Goal: Information Seeking & Learning: Learn about a topic

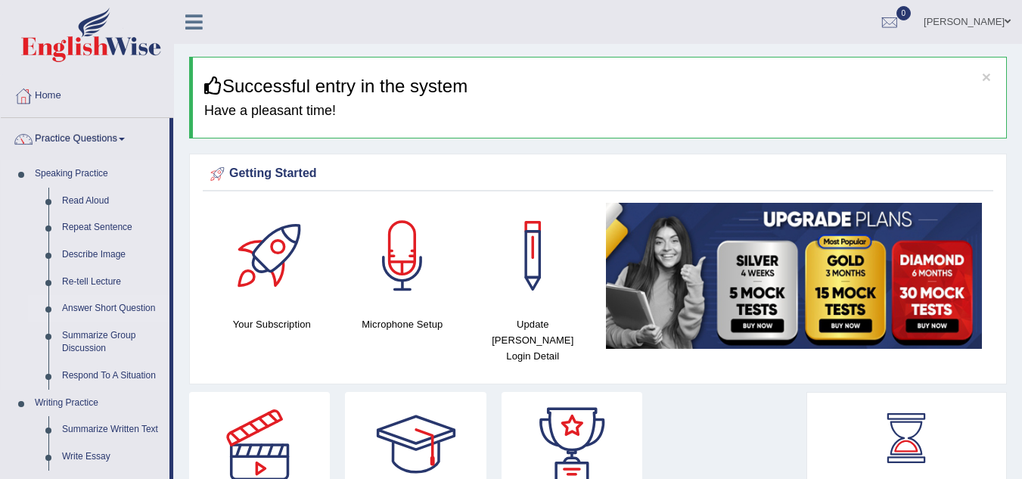
click at [94, 307] on link "Answer Short Question" at bounding box center [112, 308] width 114 height 27
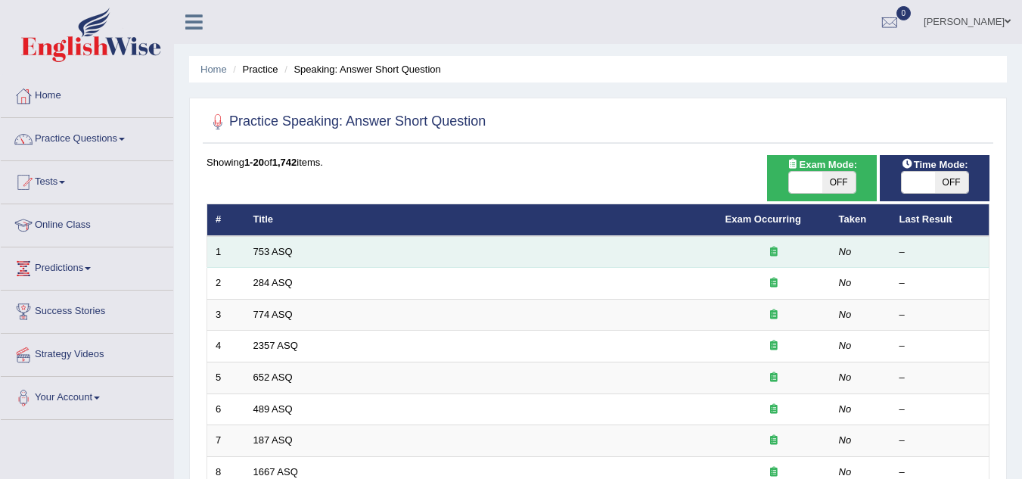
click at [250, 254] on td "753 ASQ" at bounding box center [481, 252] width 472 height 32
click at [278, 248] on link "753 ASQ" at bounding box center [272, 251] width 39 height 11
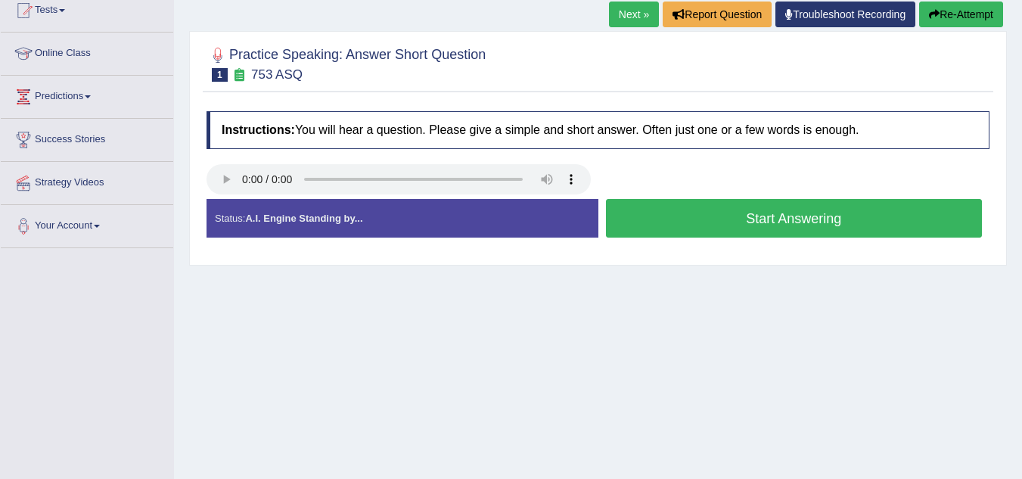
scroll to position [182, 0]
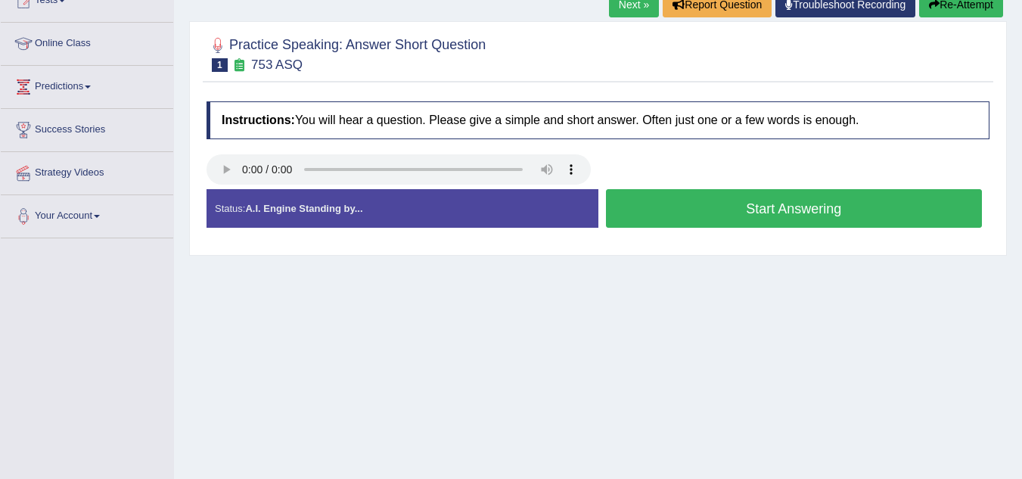
click at [252, 352] on div "Home Practice Speaking: Answer Short Question 753 ASQ * Remember to use the dev…" at bounding box center [598, 196] width 848 height 756
click at [666, 205] on button "Start Answering" at bounding box center [794, 208] width 377 height 39
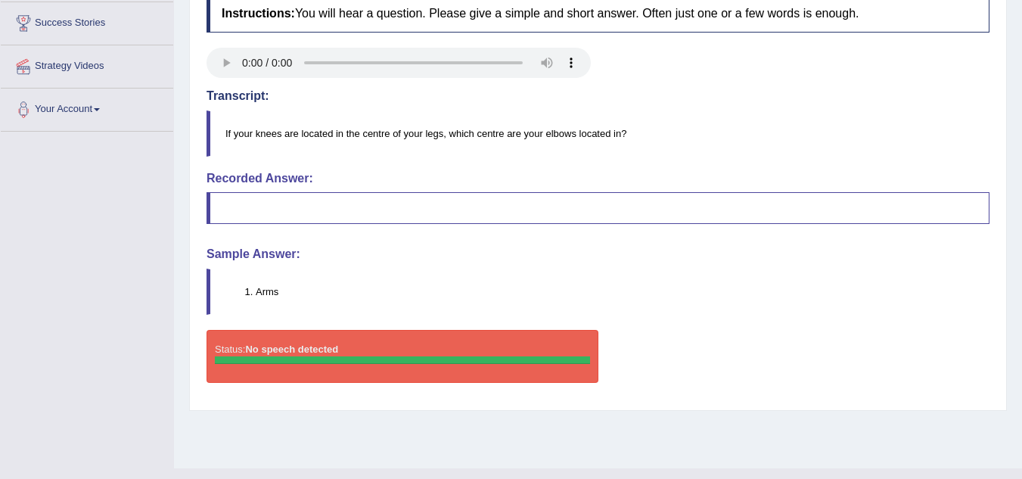
scroll to position [303, 0]
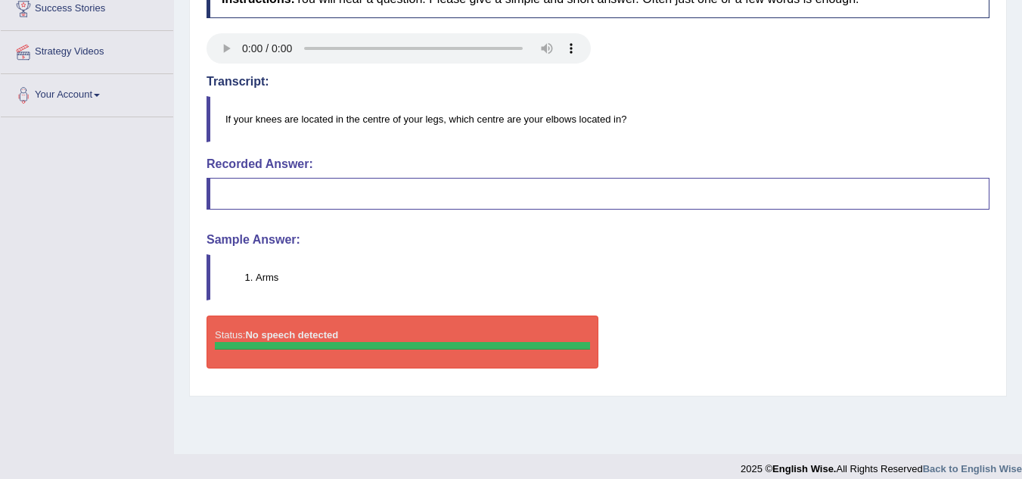
click at [628, 287] on blockquote "Arms" at bounding box center [598, 277] width 783 height 46
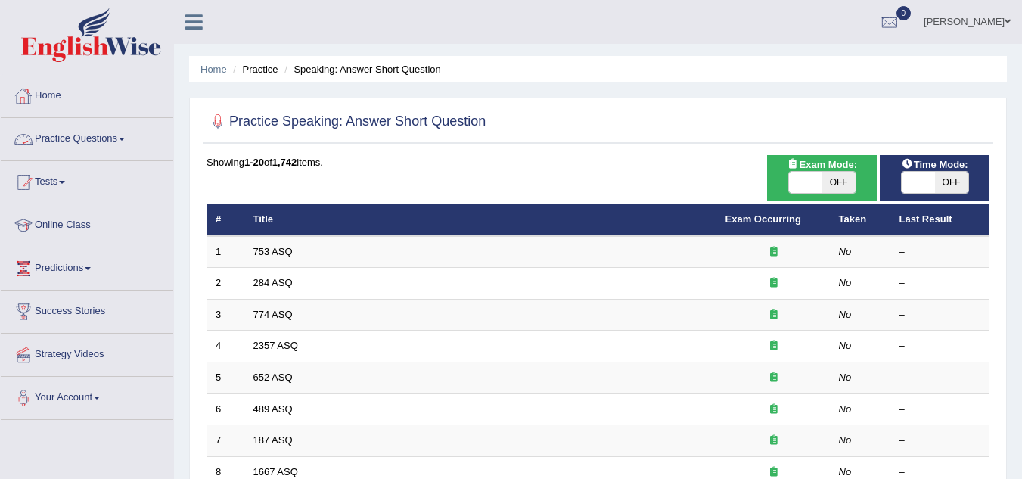
click at [123, 138] on link "Practice Questions" at bounding box center [87, 137] width 172 height 38
click at [113, 139] on link "Practice Questions" at bounding box center [87, 137] width 172 height 38
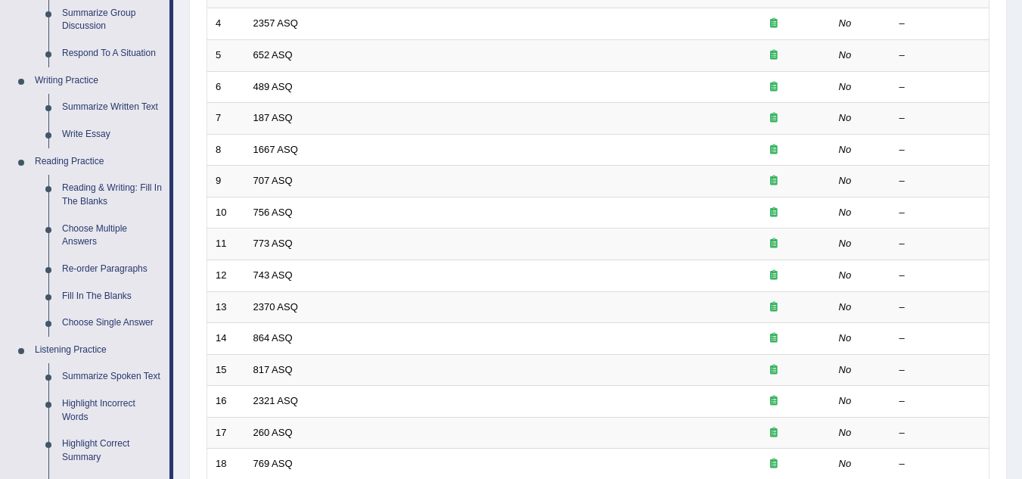
scroll to position [333, 0]
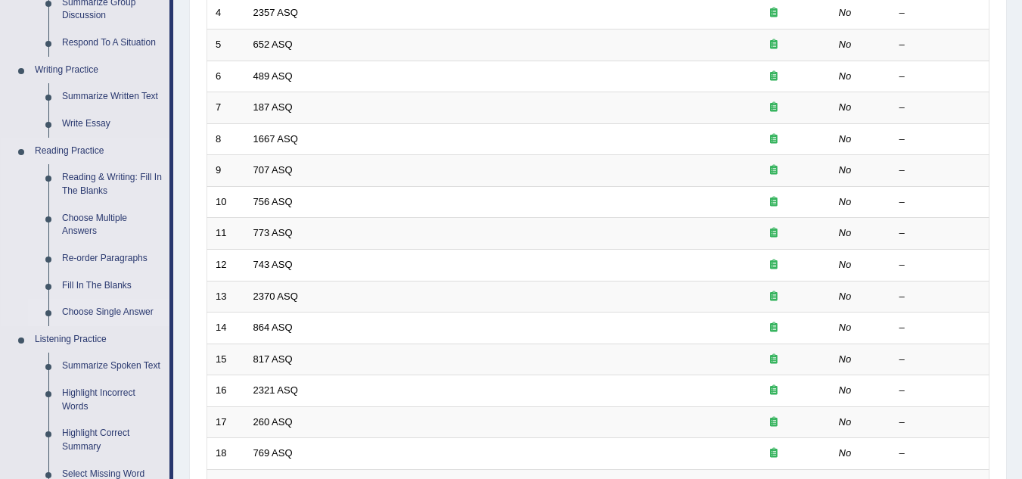
click at [87, 312] on link "Choose Single Answer" at bounding box center [112, 312] width 114 height 27
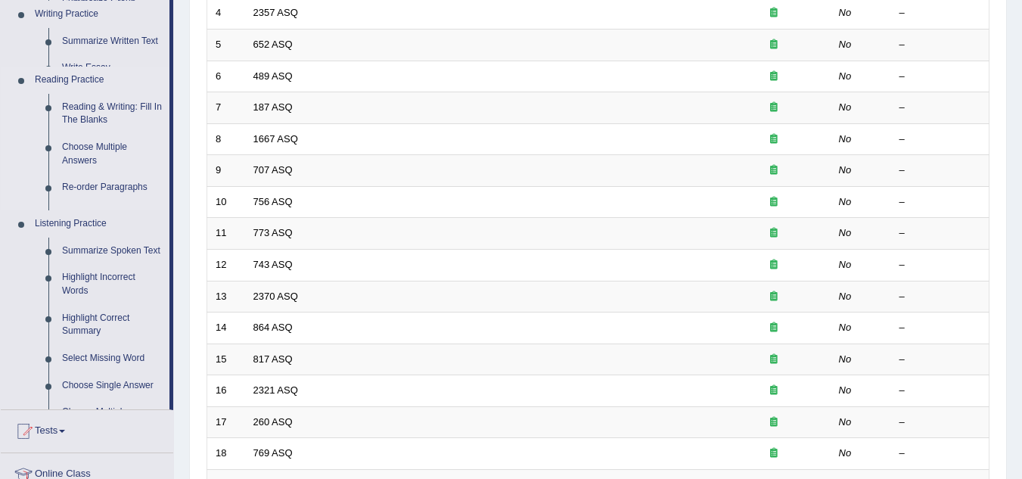
click at [87, 312] on ul "Home Practice Questions Speaking Practice Read Aloud Repeat Sentence Describe I…" at bounding box center [87, 205] width 172 height 927
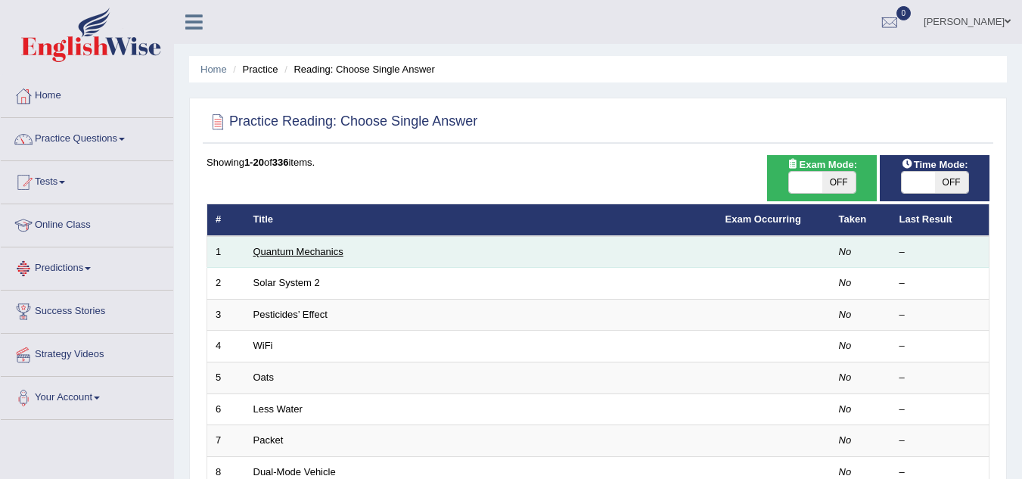
click at [259, 251] on link "Quantum Mechanics" at bounding box center [298, 251] width 90 height 11
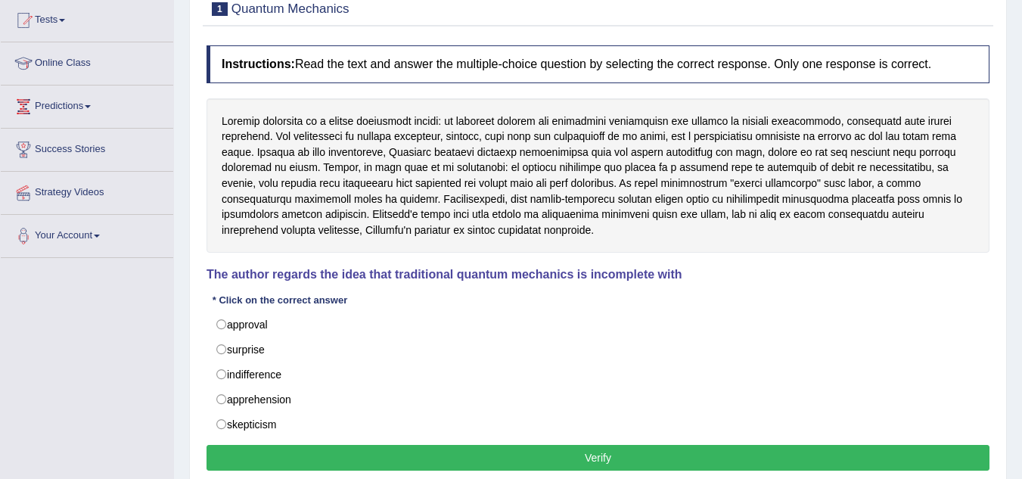
scroll to position [182, 0]
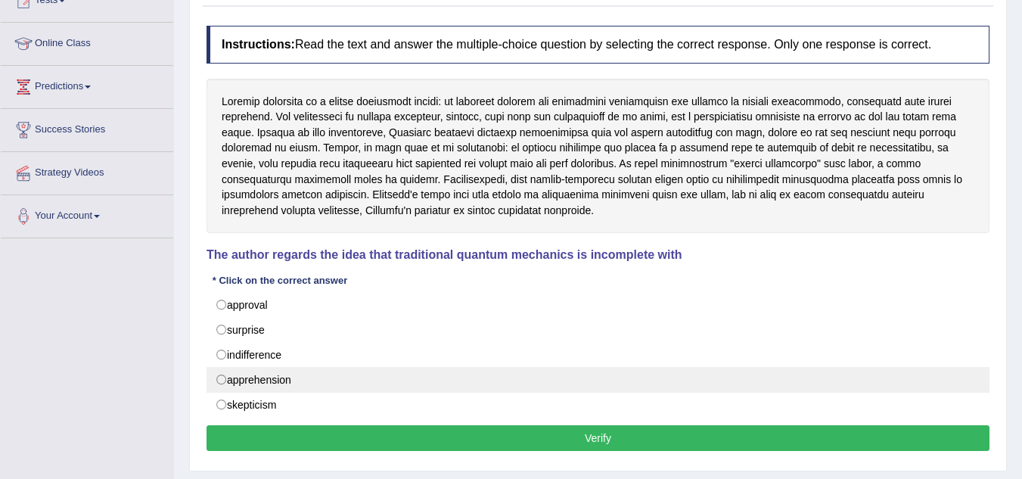
click at [245, 386] on label "apprehension" at bounding box center [598, 380] width 783 height 26
radio input "true"
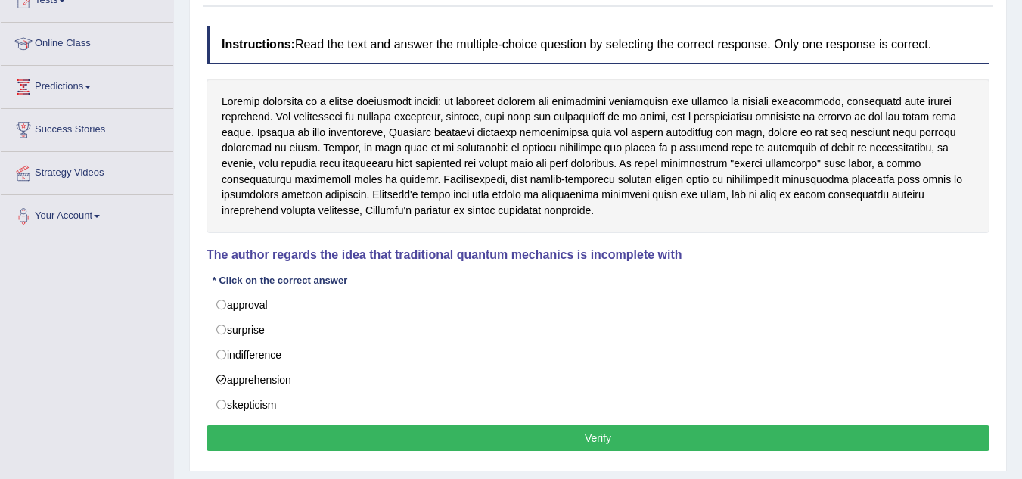
click at [573, 442] on button "Verify" at bounding box center [598, 438] width 783 height 26
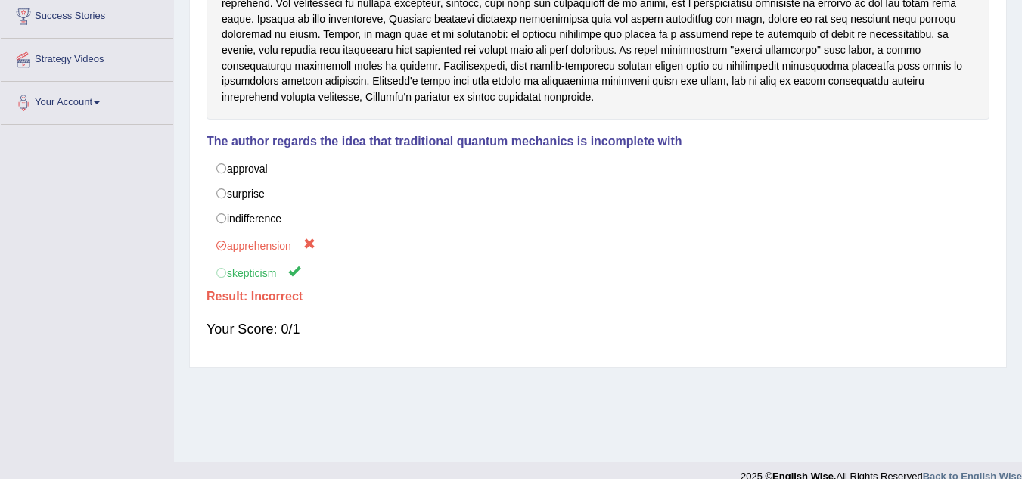
scroll to position [315, 0]
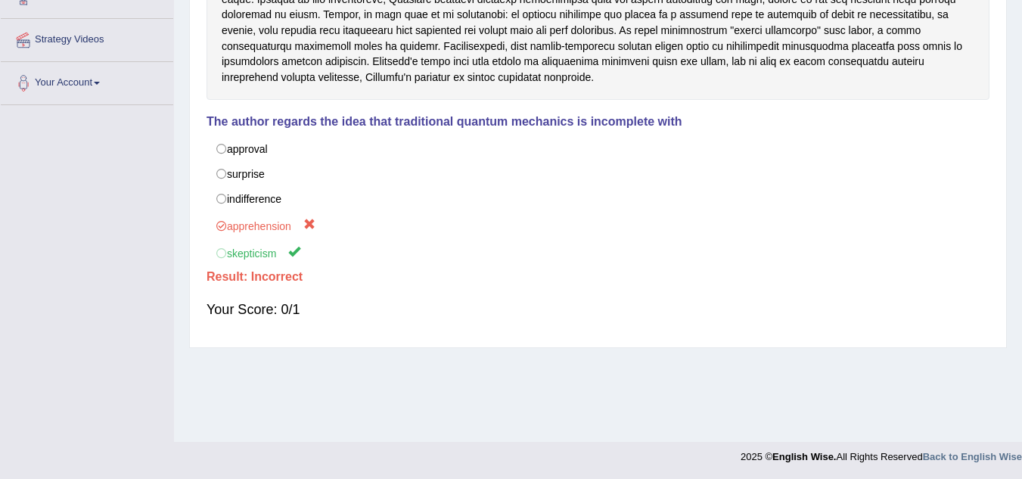
click at [1020, 14] on div "Home Practice Reading: Choose Single Answer Quantum Mechanics Next » Report Que…" at bounding box center [598, 63] width 848 height 756
drag, startPoint x: 1020, startPoint y: 14, endPoint x: 1031, endPoint y: 3, distance: 15.5
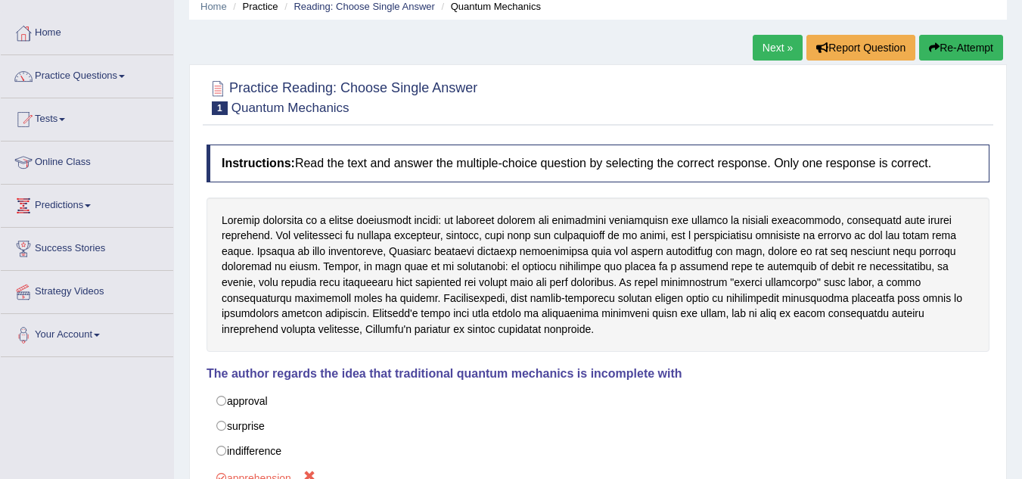
scroll to position [0, 0]
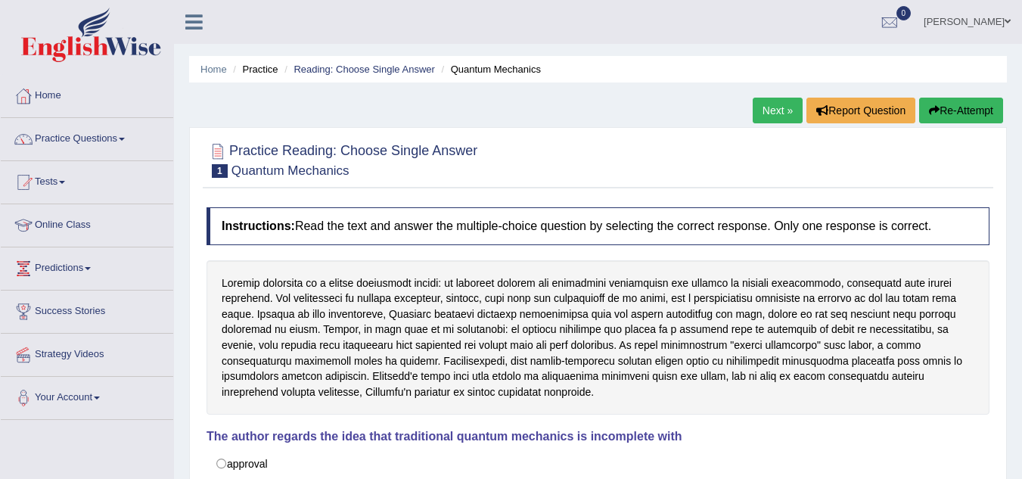
click at [960, 108] on button "Re-Attempt" at bounding box center [961, 111] width 84 height 26
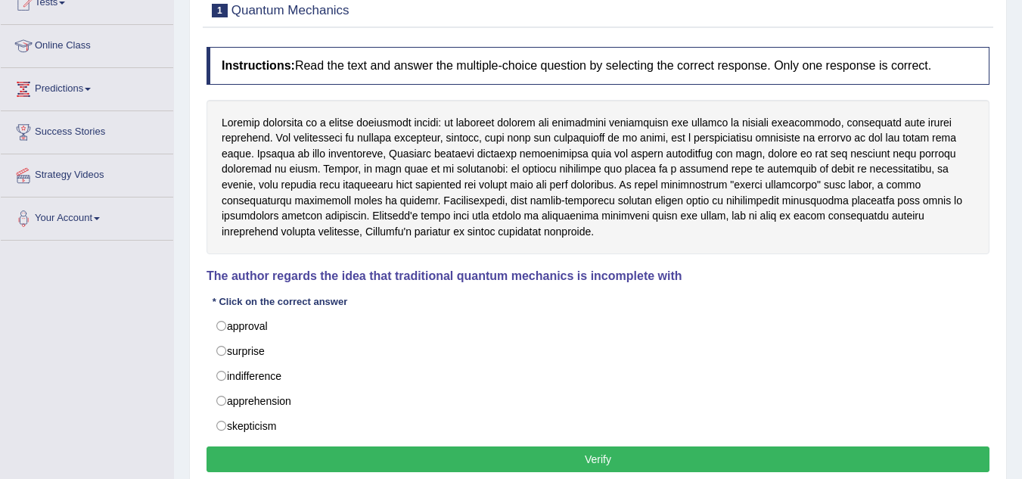
scroll to position [212, 0]
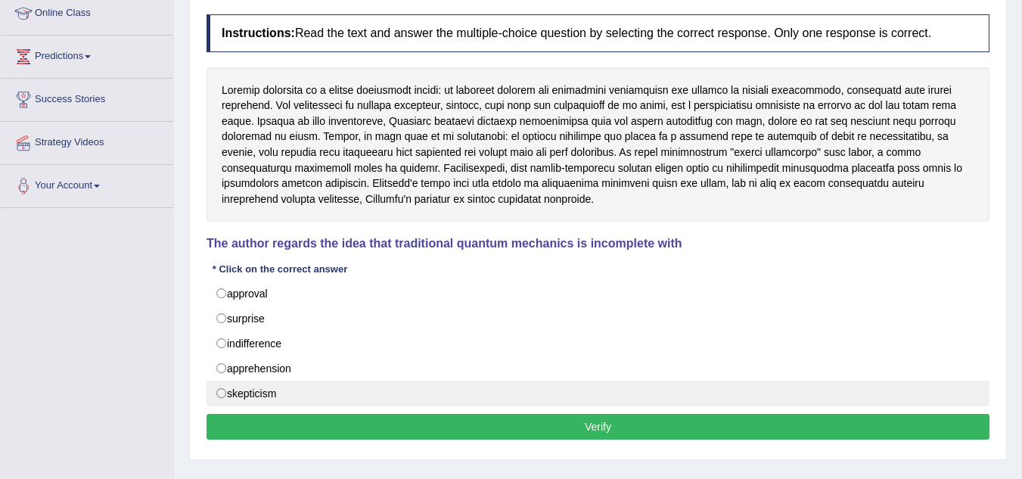
click at [223, 399] on label "skepticism" at bounding box center [598, 393] width 783 height 26
radio input "true"
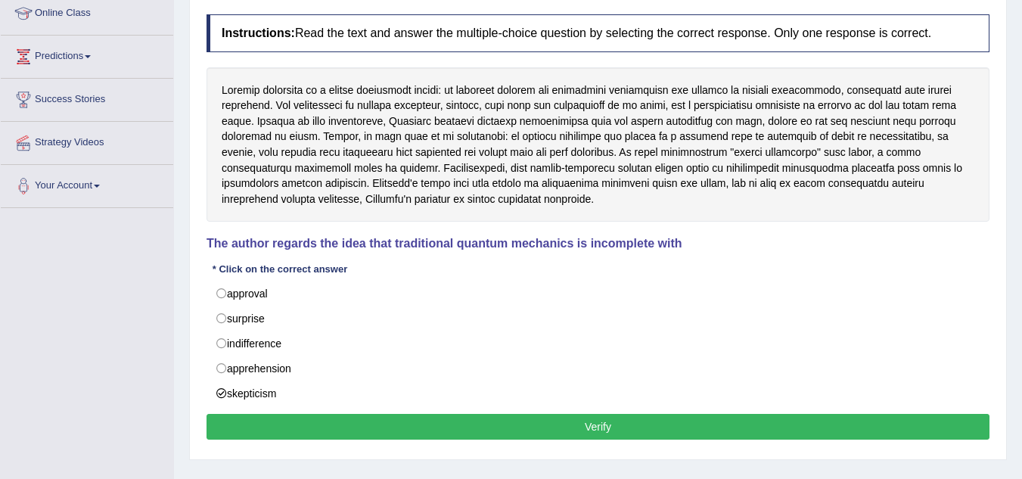
click at [491, 426] on button "Verify" at bounding box center [598, 427] width 783 height 26
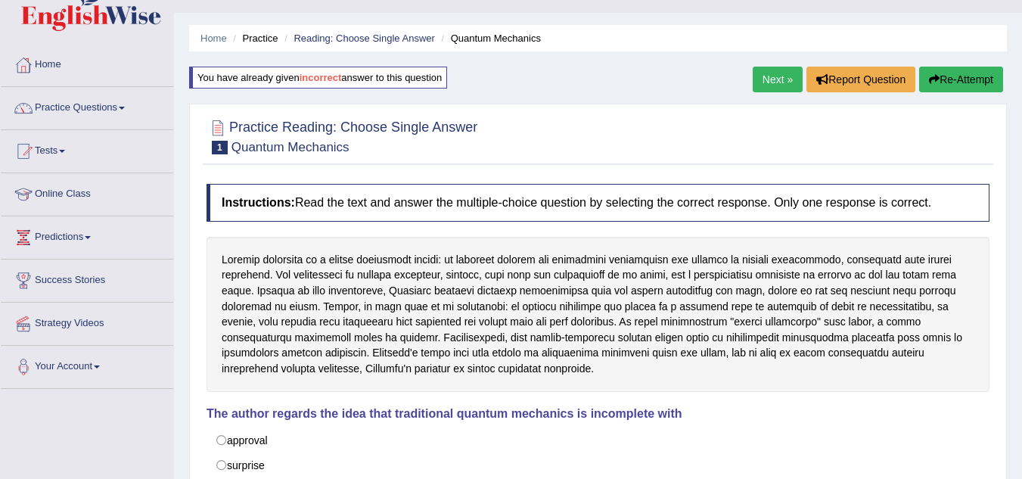
scroll to position [30, 0]
click at [768, 73] on link "Next »" at bounding box center [778, 80] width 50 height 26
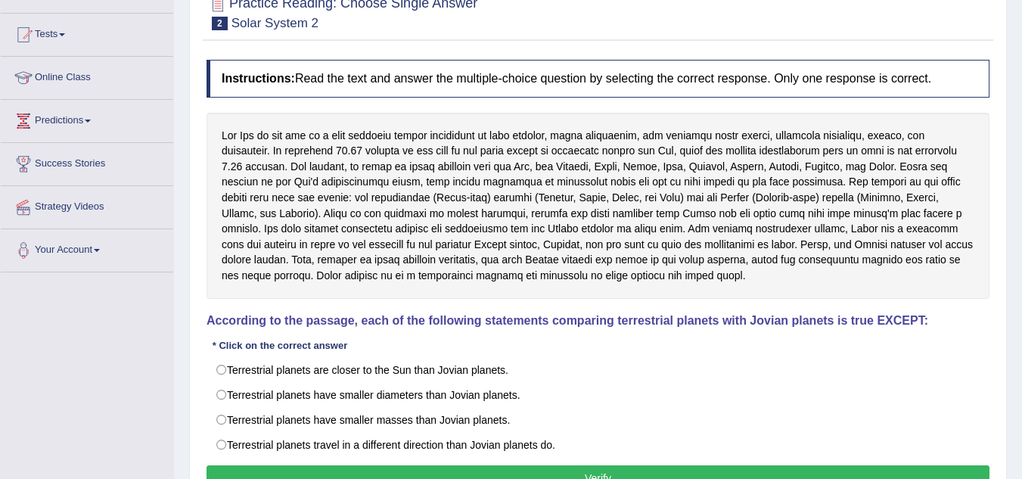
scroll to position [151, 0]
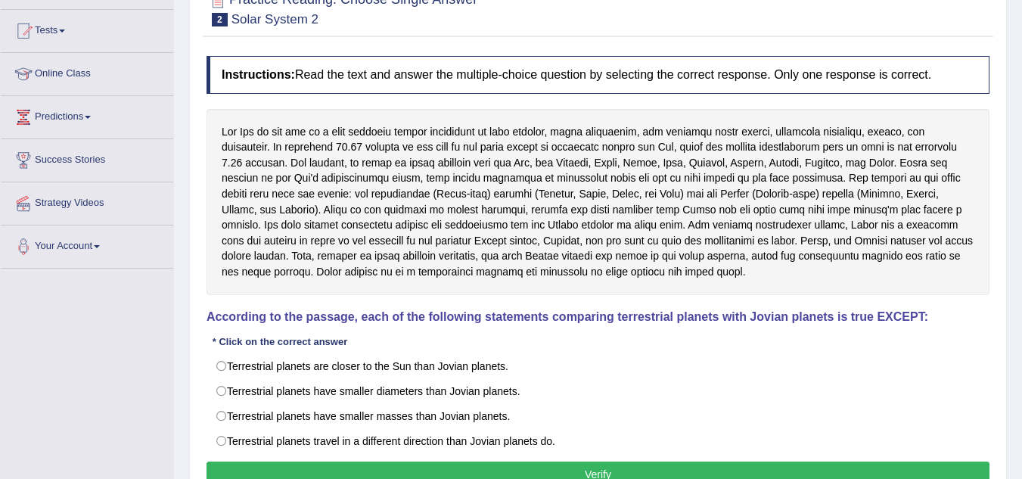
click at [1021, 470] on div "Home Practice Reading: Choose Single Answer Solar System 2 « Prev Next » Report…" at bounding box center [598, 227] width 848 height 756
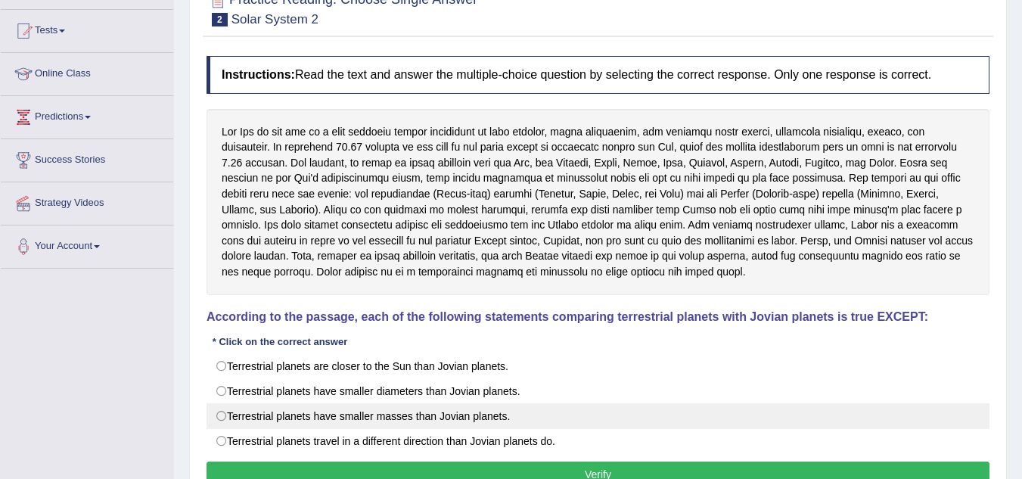
click at [219, 418] on label "Terrestrial planets have smaller masses than Jovian planets." at bounding box center [598, 416] width 783 height 26
radio input "true"
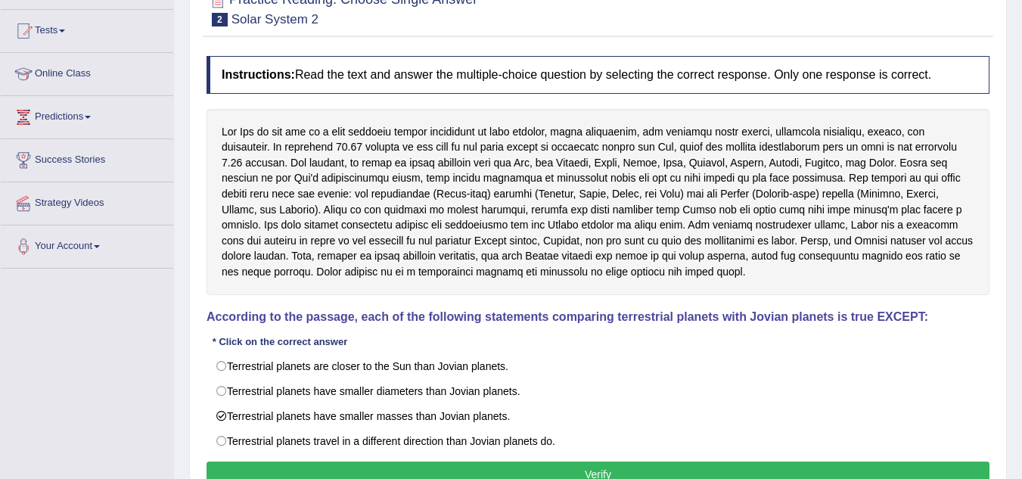
click at [581, 467] on button "Verify" at bounding box center [598, 474] width 783 height 26
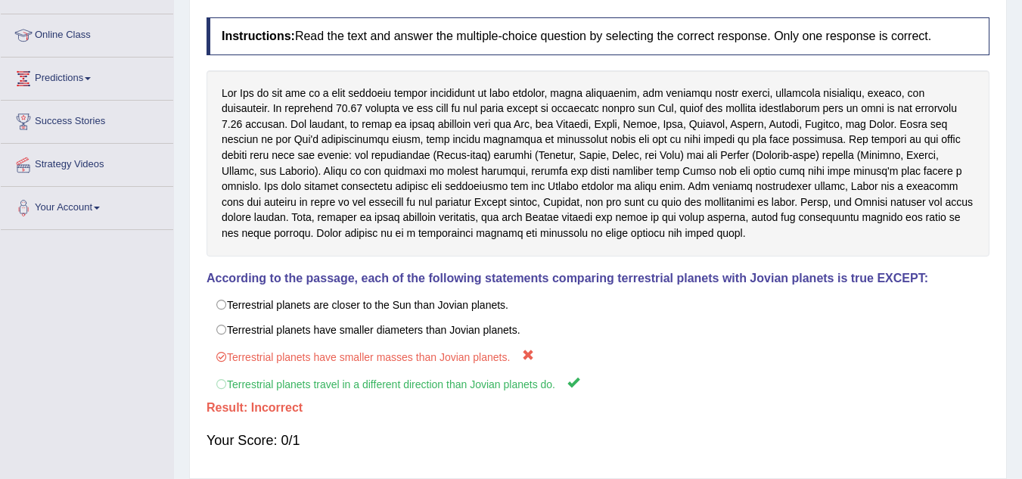
scroll to position [212, 0]
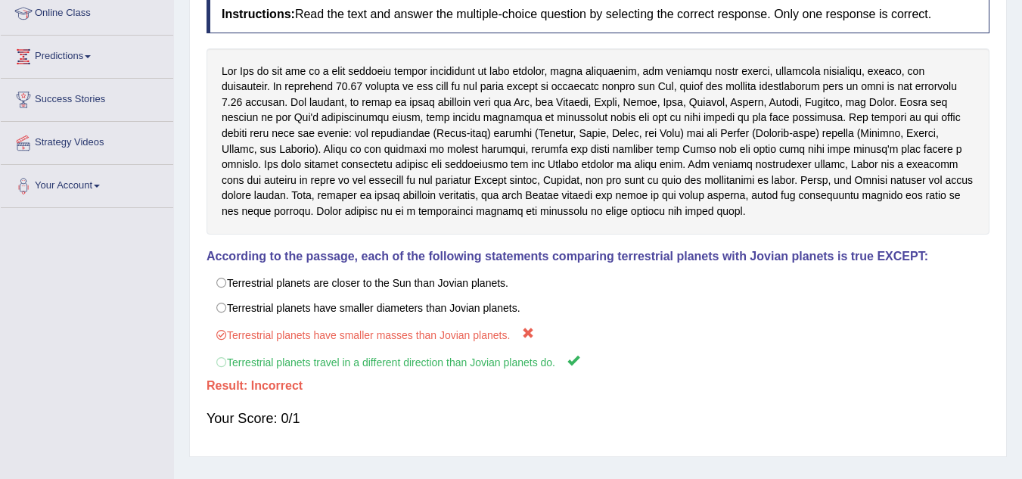
click at [763, 106] on div at bounding box center [598, 141] width 783 height 186
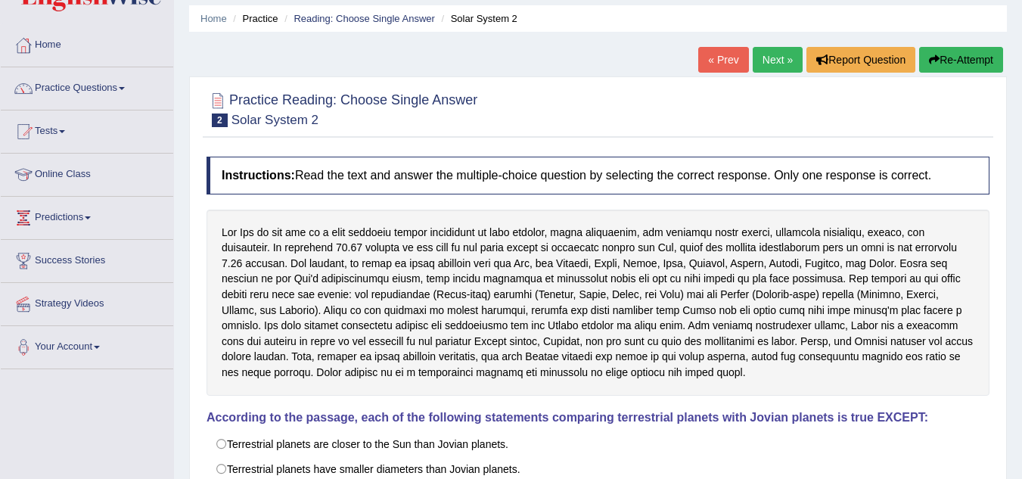
scroll to position [20, 0]
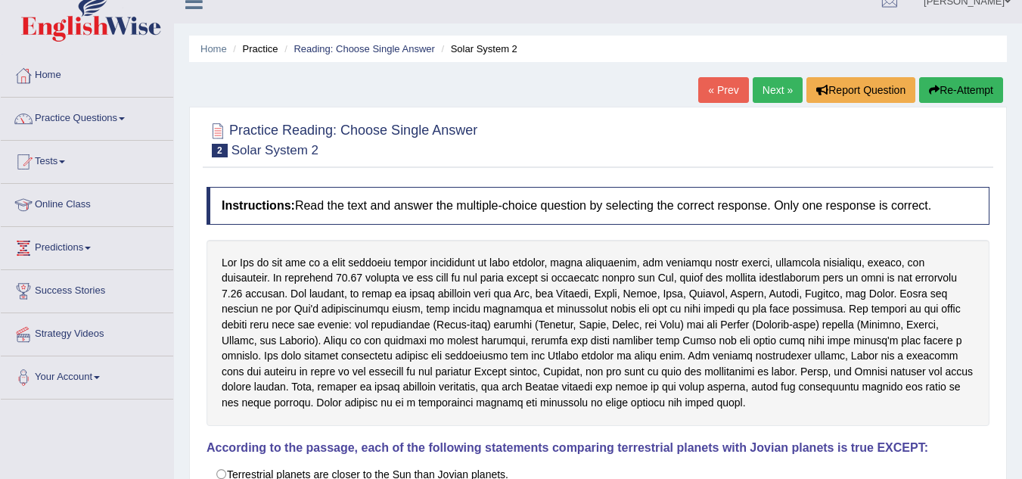
click at [977, 89] on button "Re-Attempt" at bounding box center [961, 90] width 84 height 26
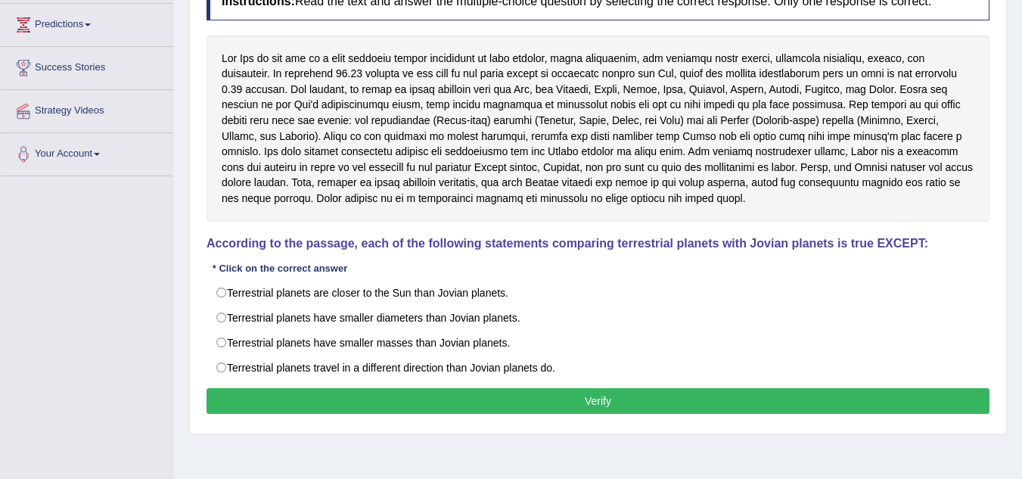
scroll to position [303, 0]
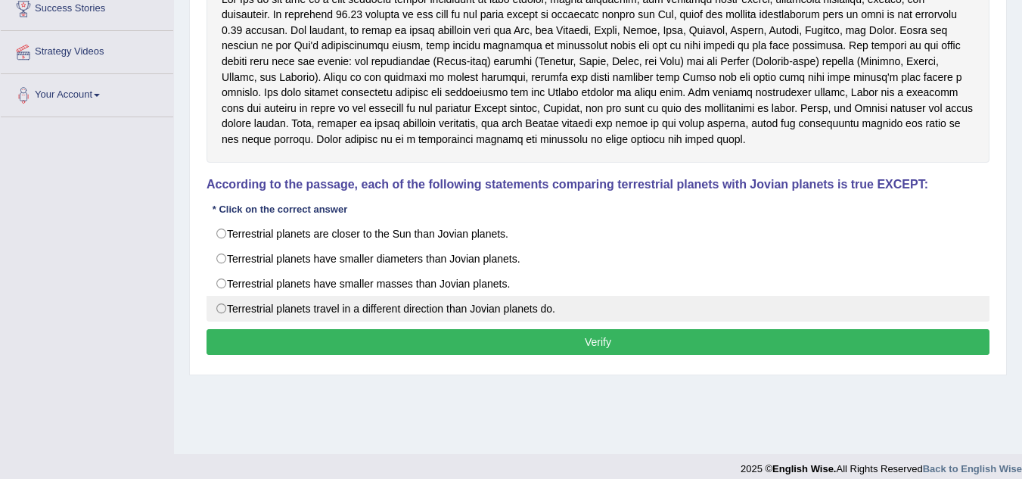
click at [219, 305] on label "Terrestrial planets travel in a different direction than Jovian planets do." at bounding box center [598, 309] width 783 height 26
radio input "true"
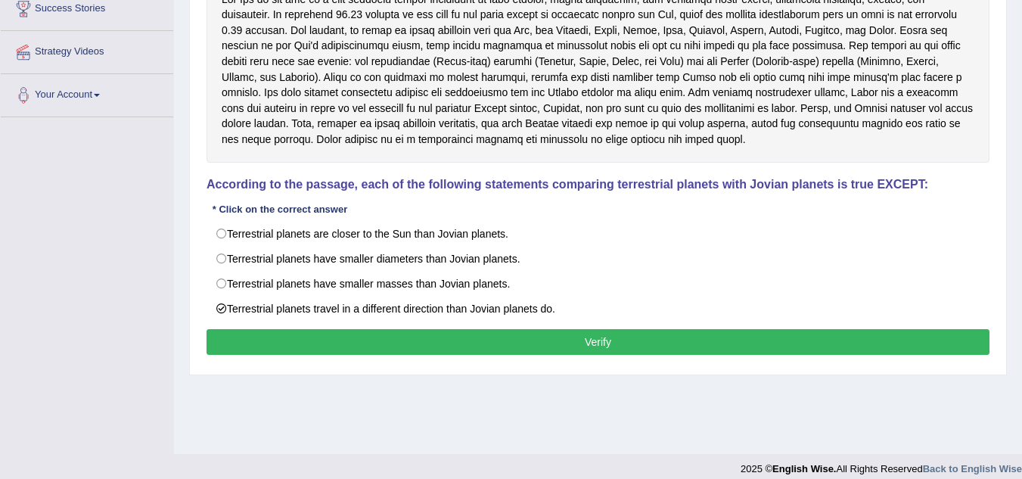
click at [498, 338] on button "Verify" at bounding box center [598, 342] width 783 height 26
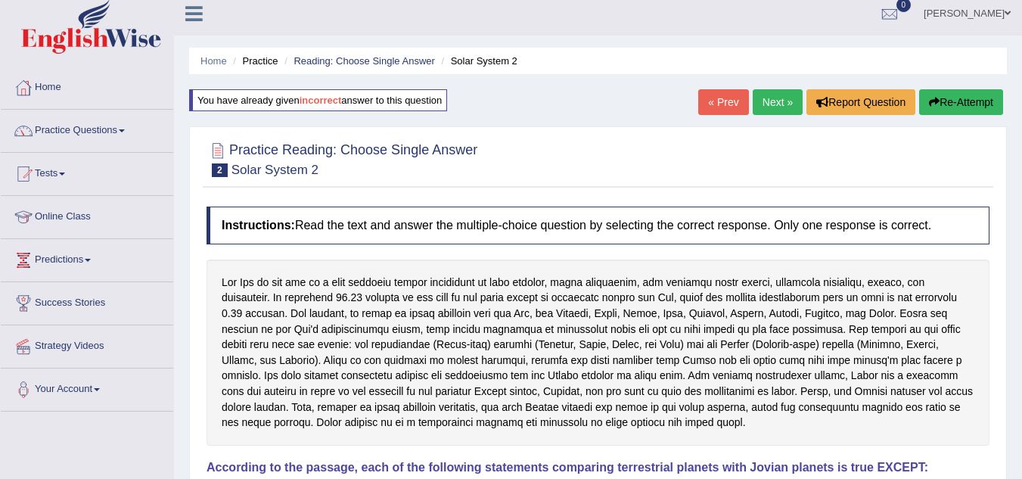
scroll to position [0, 0]
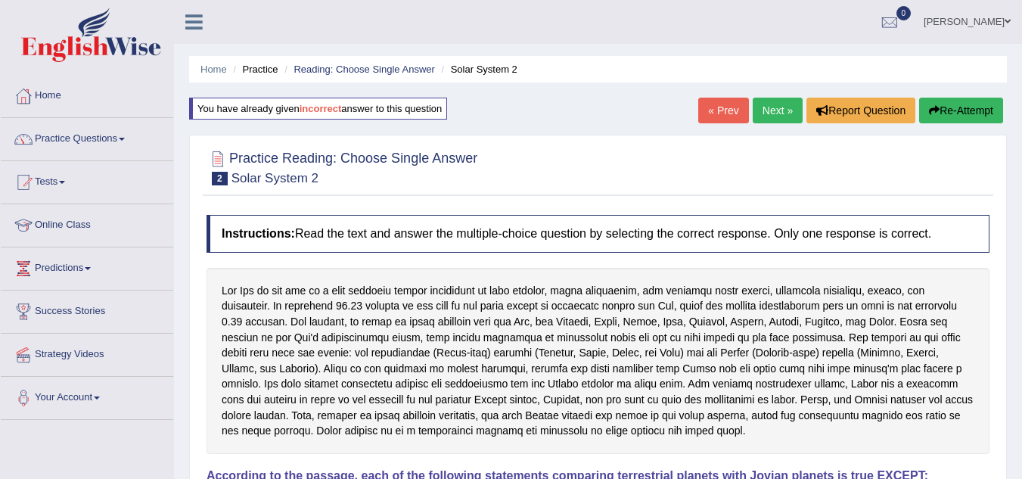
click at [772, 115] on link "Next »" at bounding box center [778, 111] width 50 height 26
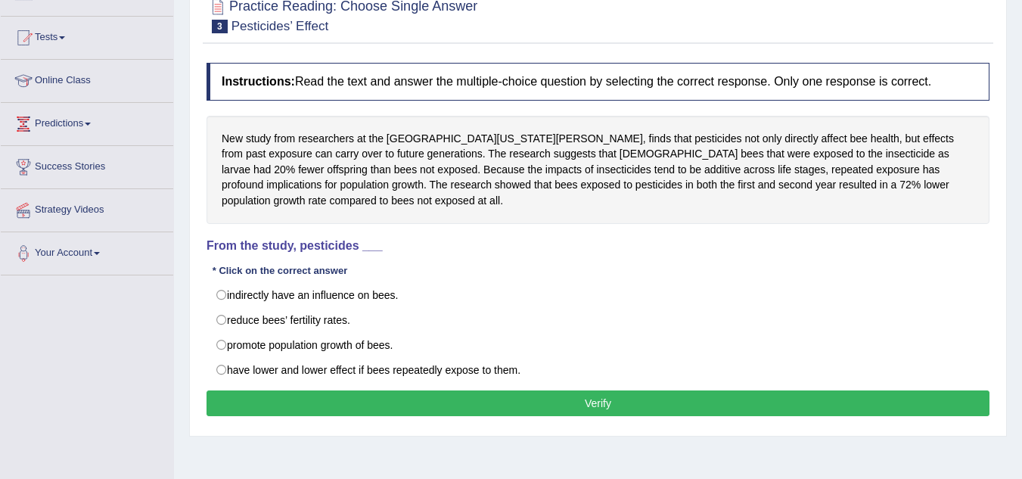
scroll to position [151, 0]
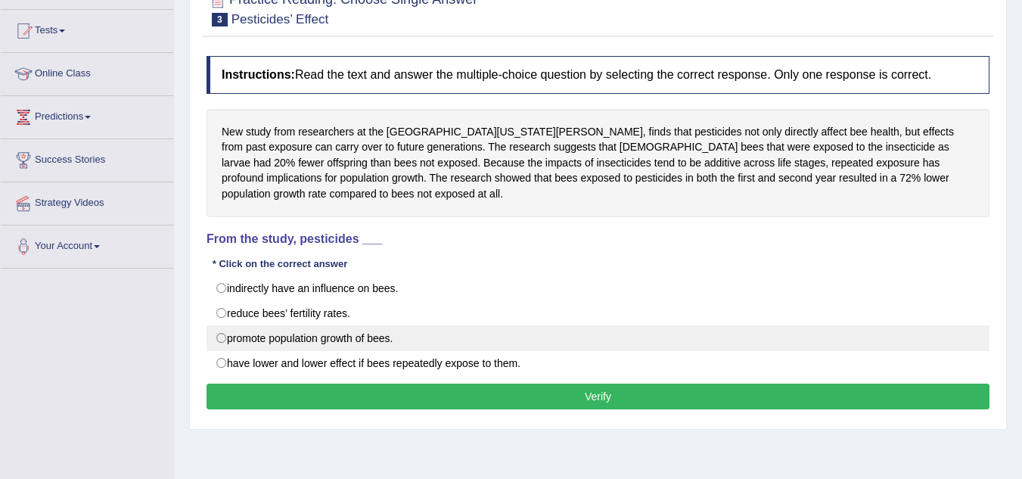
click at [225, 340] on label "promote population growth of bees." at bounding box center [598, 338] width 783 height 26
radio input "true"
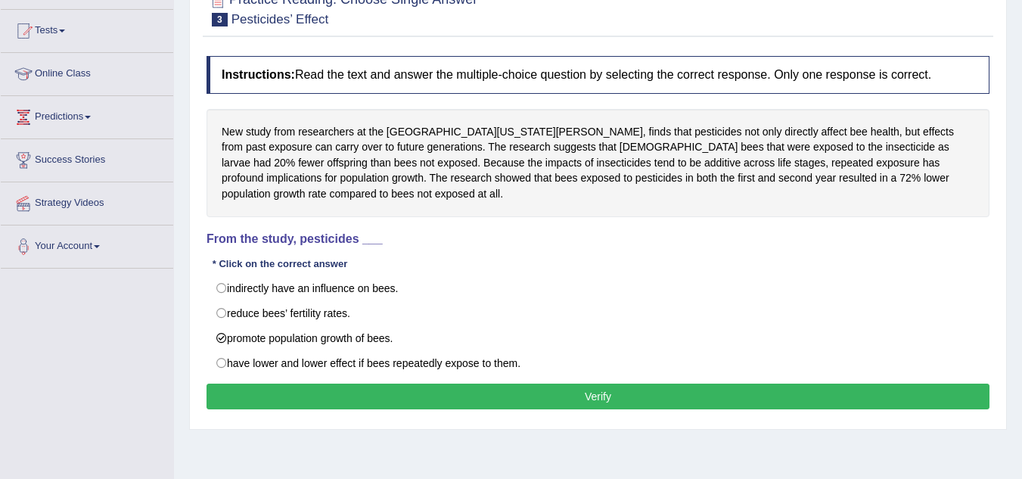
click at [405, 393] on button "Verify" at bounding box center [598, 397] width 783 height 26
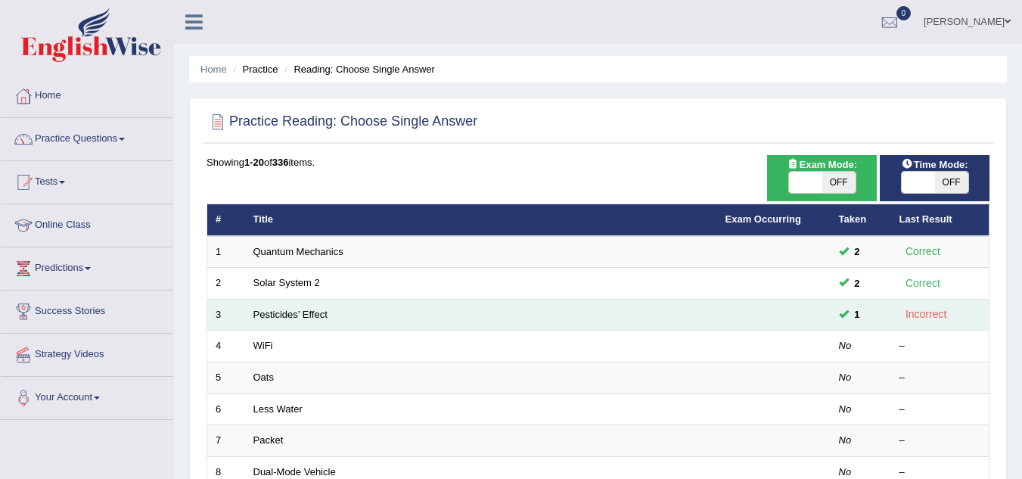
click at [869, 325] on td "1" at bounding box center [861, 315] width 61 height 32
click at [325, 321] on td "Pesticides’ Effect" at bounding box center [481, 315] width 472 height 32
click at [278, 319] on link "Pesticides’ Effect" at bounding box center [290, 314] width 74 height 11
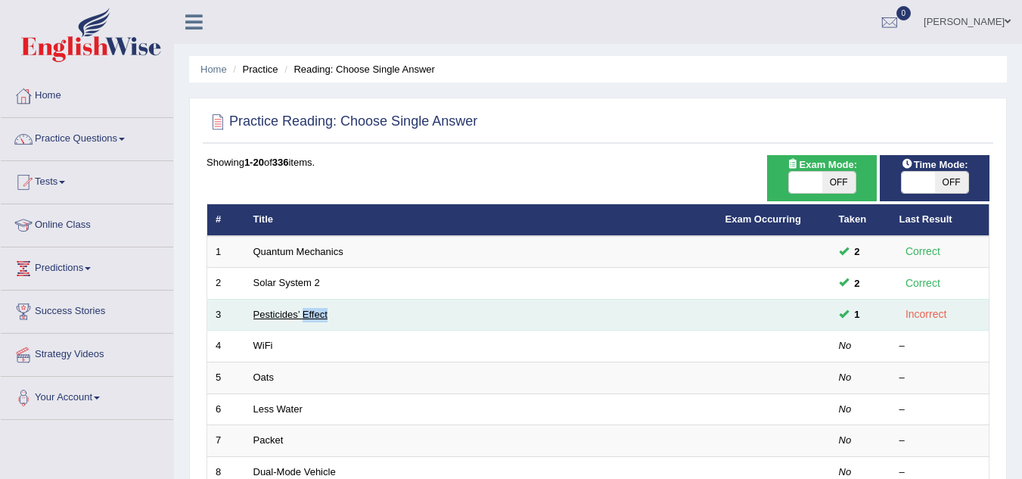
click at [278, 319] on link "Pesticides’ Effect" at bounding box center [290, 314] width 74 height 11
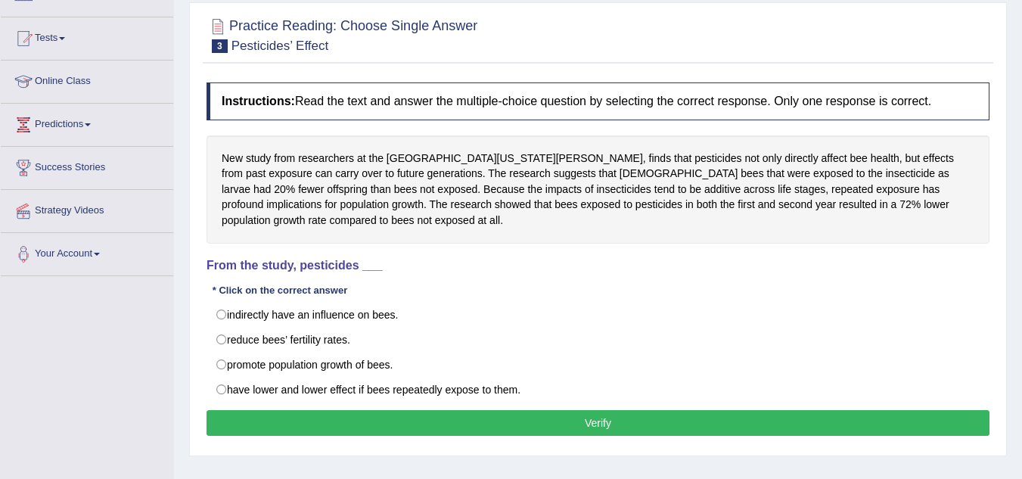
click at [1021, 335] on html "Toggle navigation Home Practice Questions Speaking Practice Read Aloud Repeat S…" at bounding box center [511, 95] width 1022 height 479
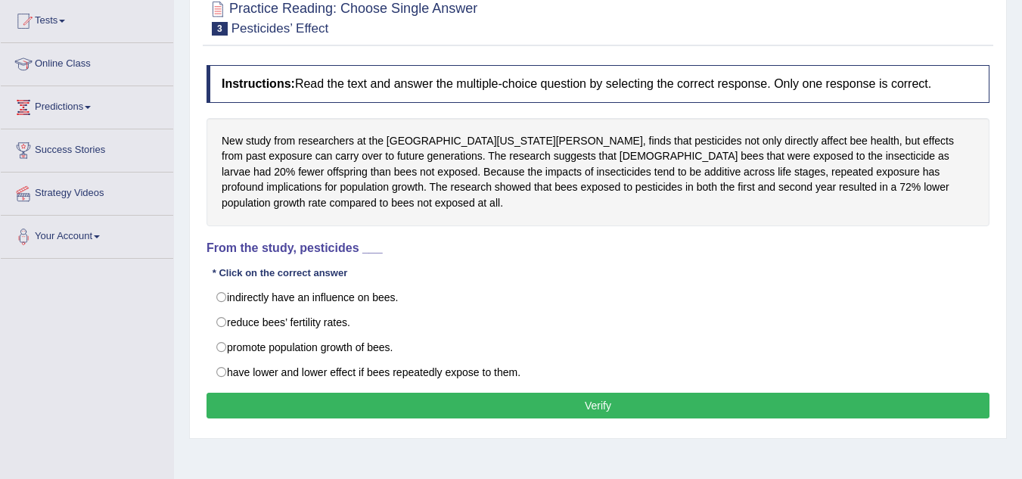
scroll to position [182, 0]
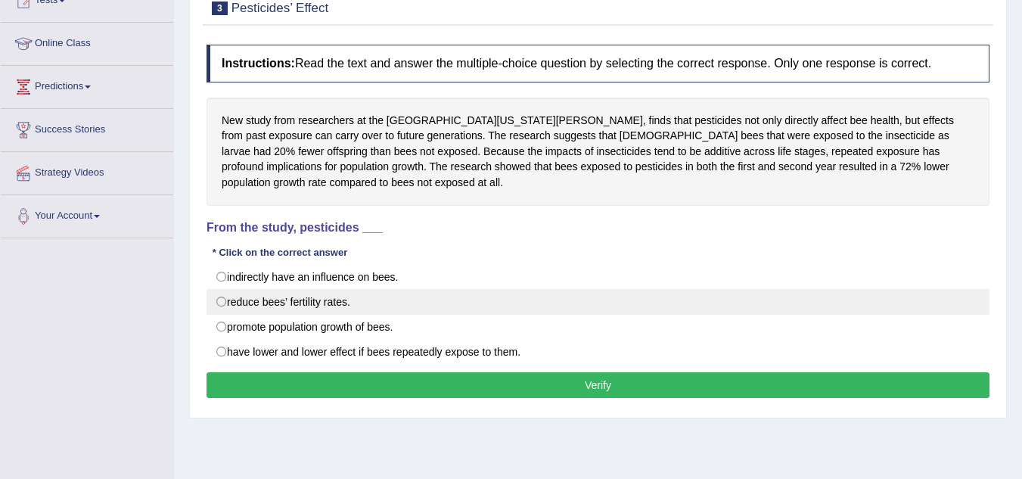
click at [231, 298] on label "reduce bees’ fertility rates." at bounding box center [598, 302] width 783 height 26
radio input "true"
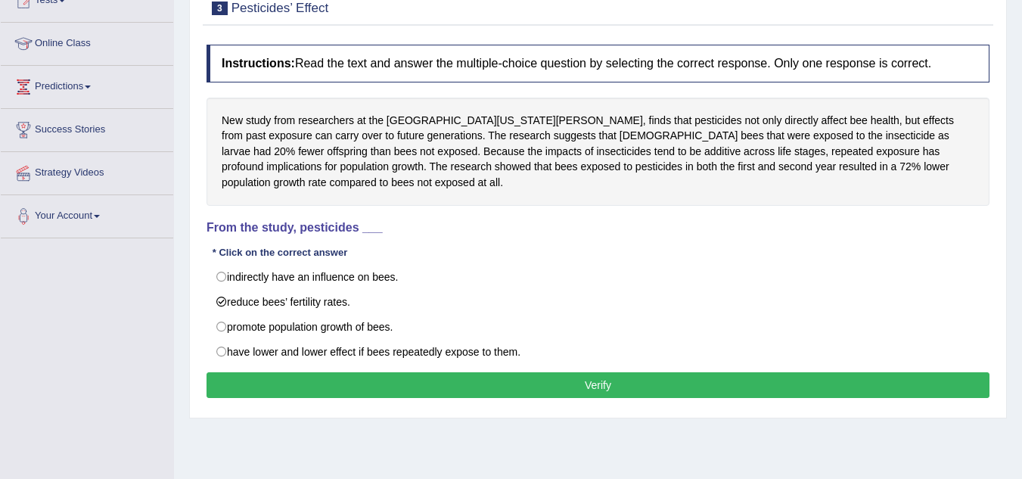
click at [563, 388] on button "Verify" at bounding box center [598, 385] width 783 height 26
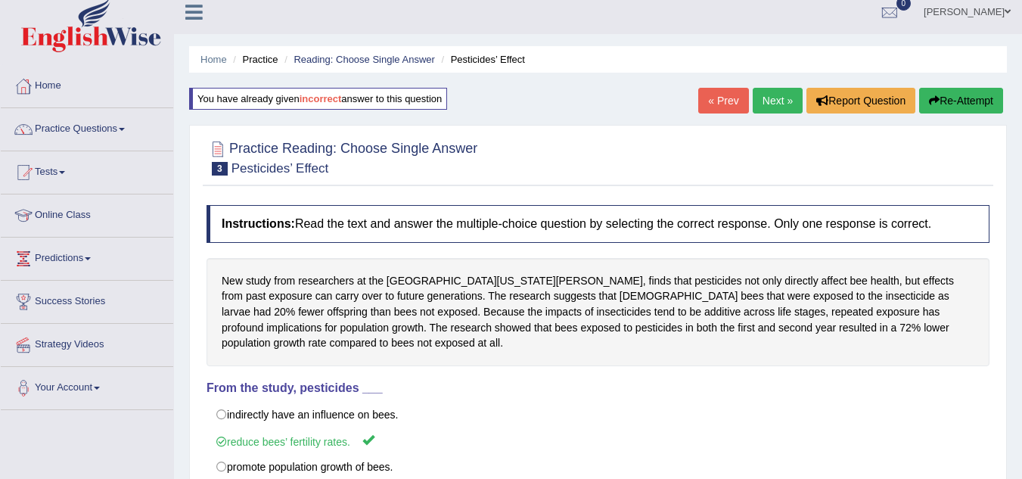
scroll to position [0, 0]
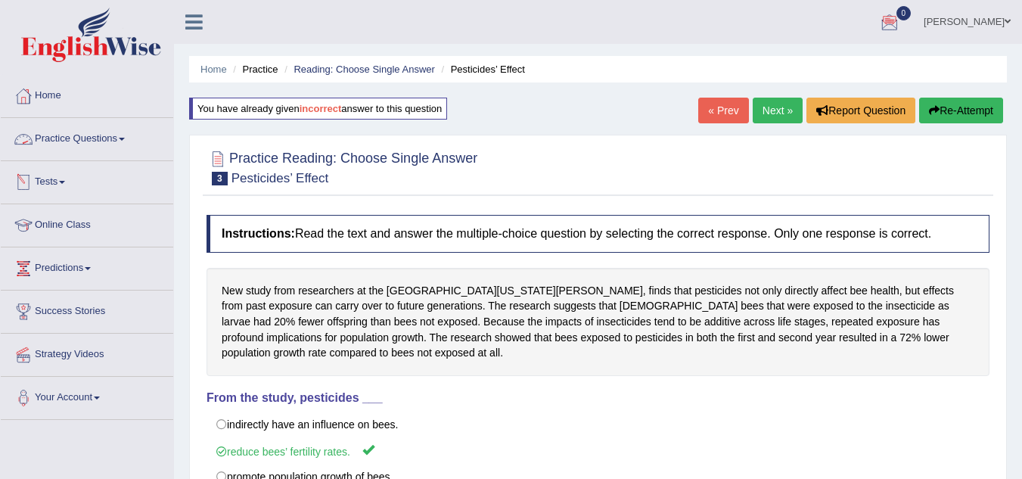
click at [87, 138] on link "Practice Questions" at bounding box center [87, 137] width 172 height 38
